Goal: Communication & Community: Ask a question

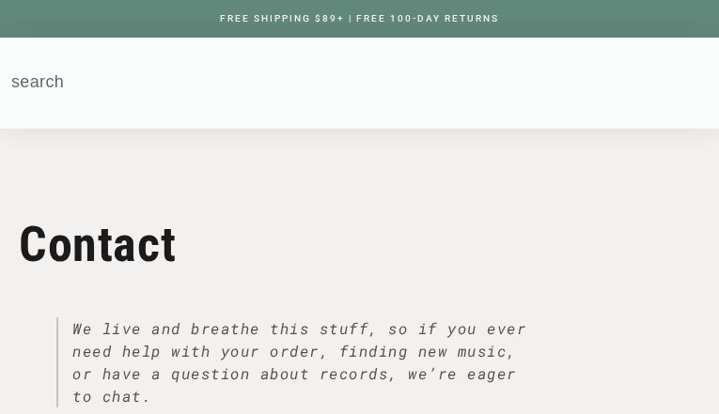
type input "ETMemvORCrDvX"
type input "jqXNZhYvtRPkgNSV"
type input "ovirorid29@gmail.com"
select select "General question"
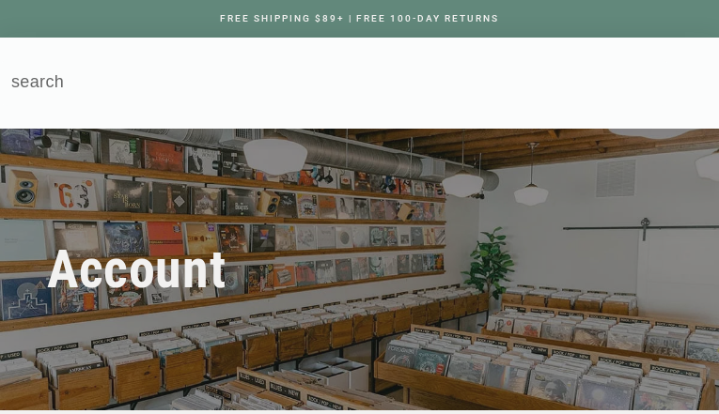
type input "VUXzZCfeZvLKe"
type input "MvoUdehHhIKQmAX"
type input "ovirorid29@gmail.com"
